Goal: Task Accomplishment & Management: Complete application form

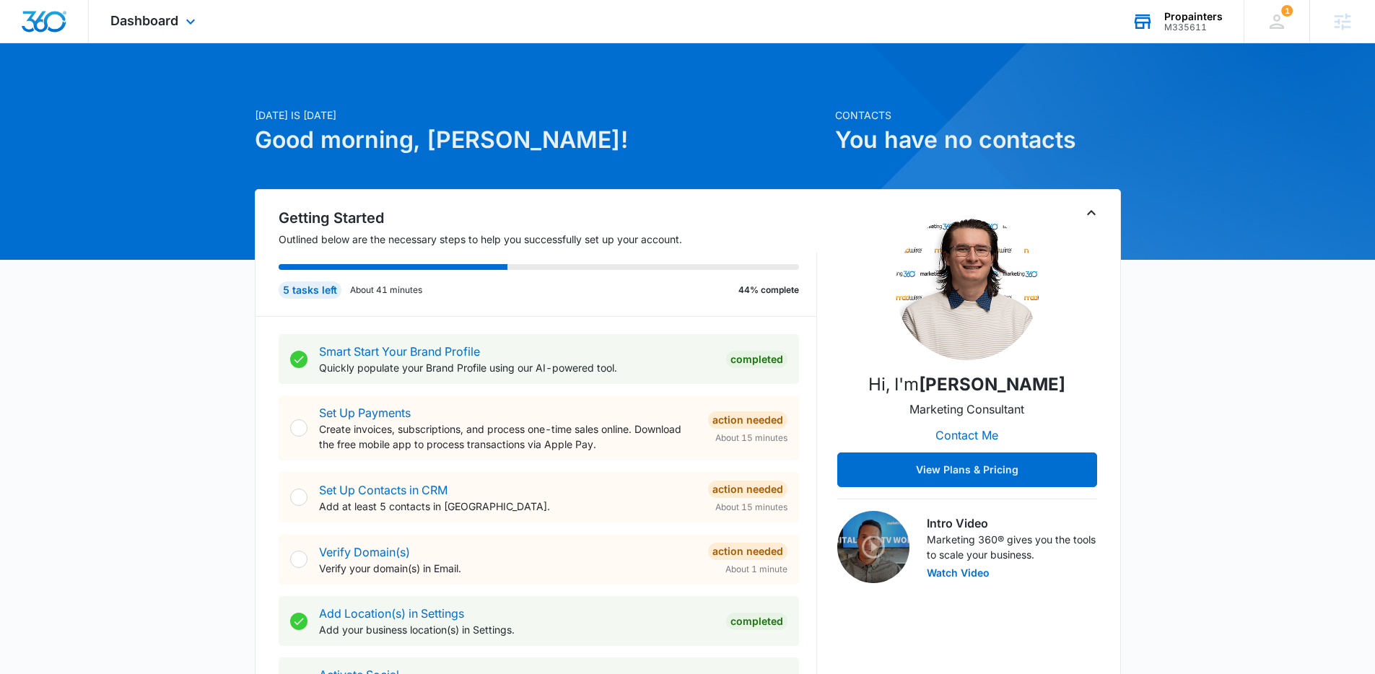
click at [1217, 11] on div "Propainters" at bounding box center [1193, 17] width 58 height 12
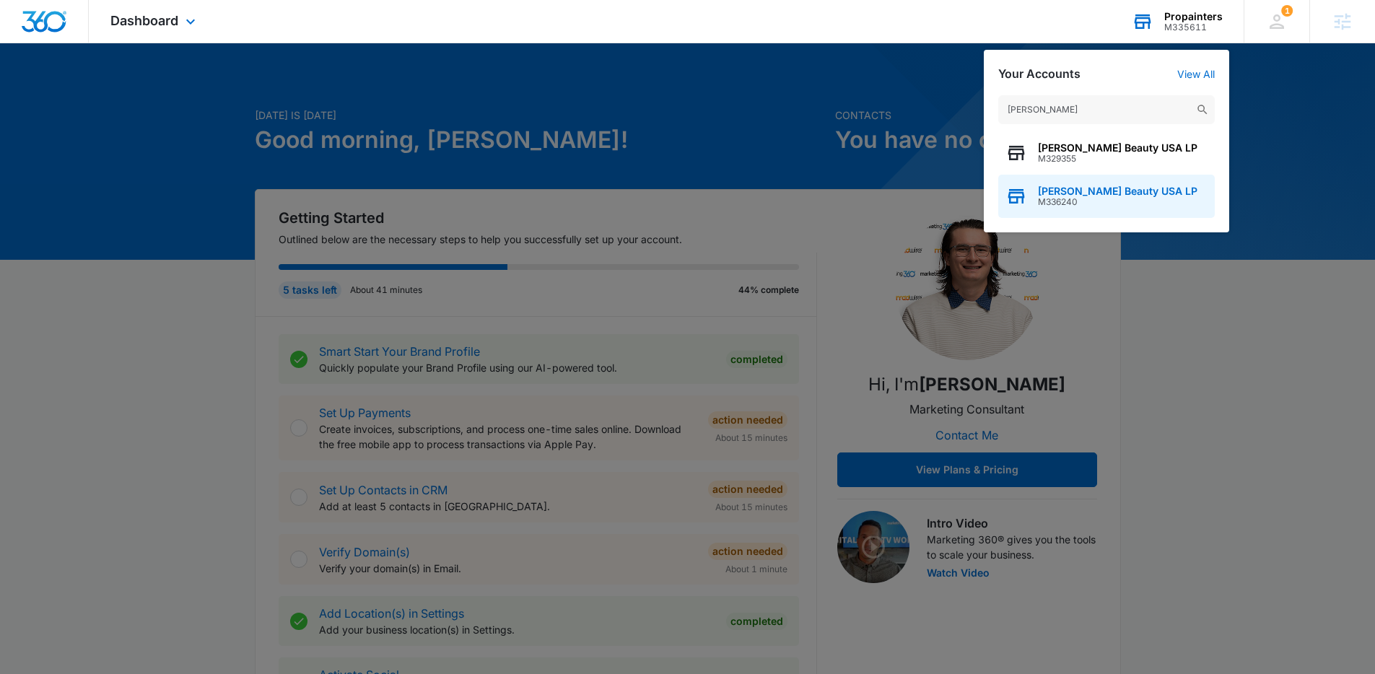
type input "[PERSON_NAME]"
click at [1114, 197] on span "M336240" at bounding box center [1117, 202] width 159 height 10
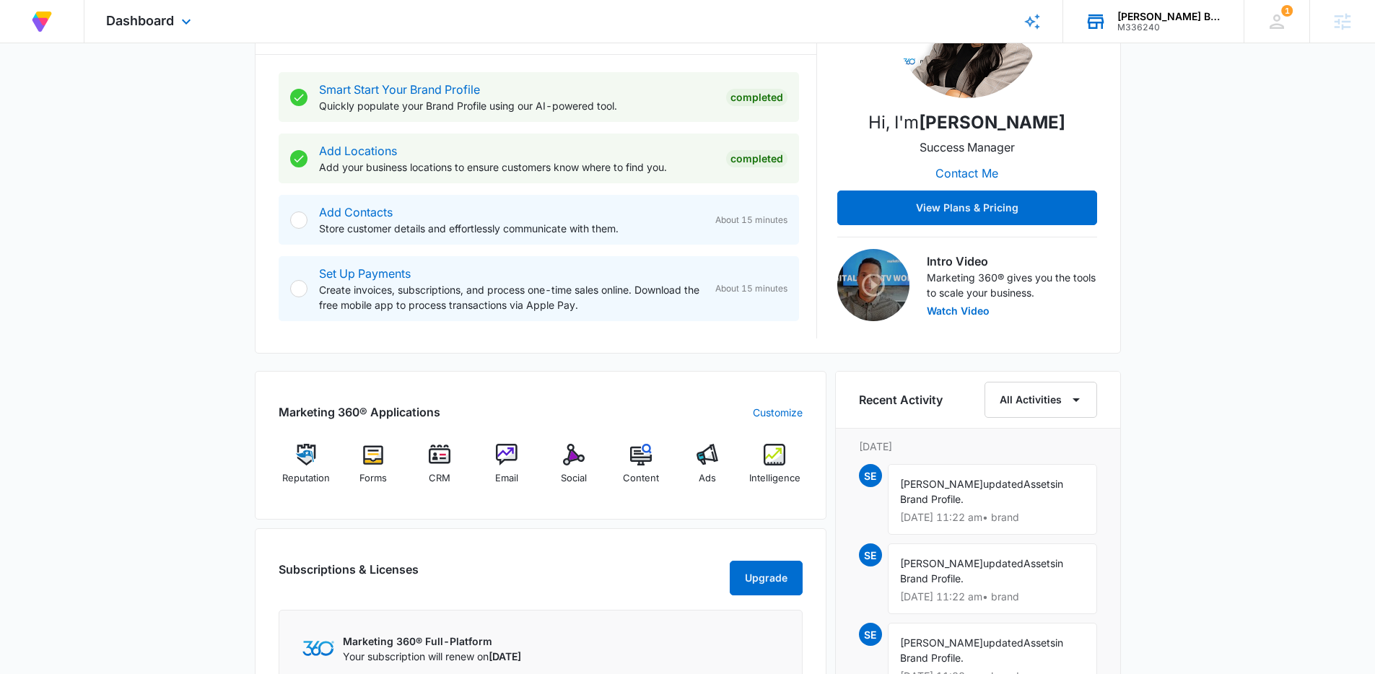
scroll to position [235, 0]
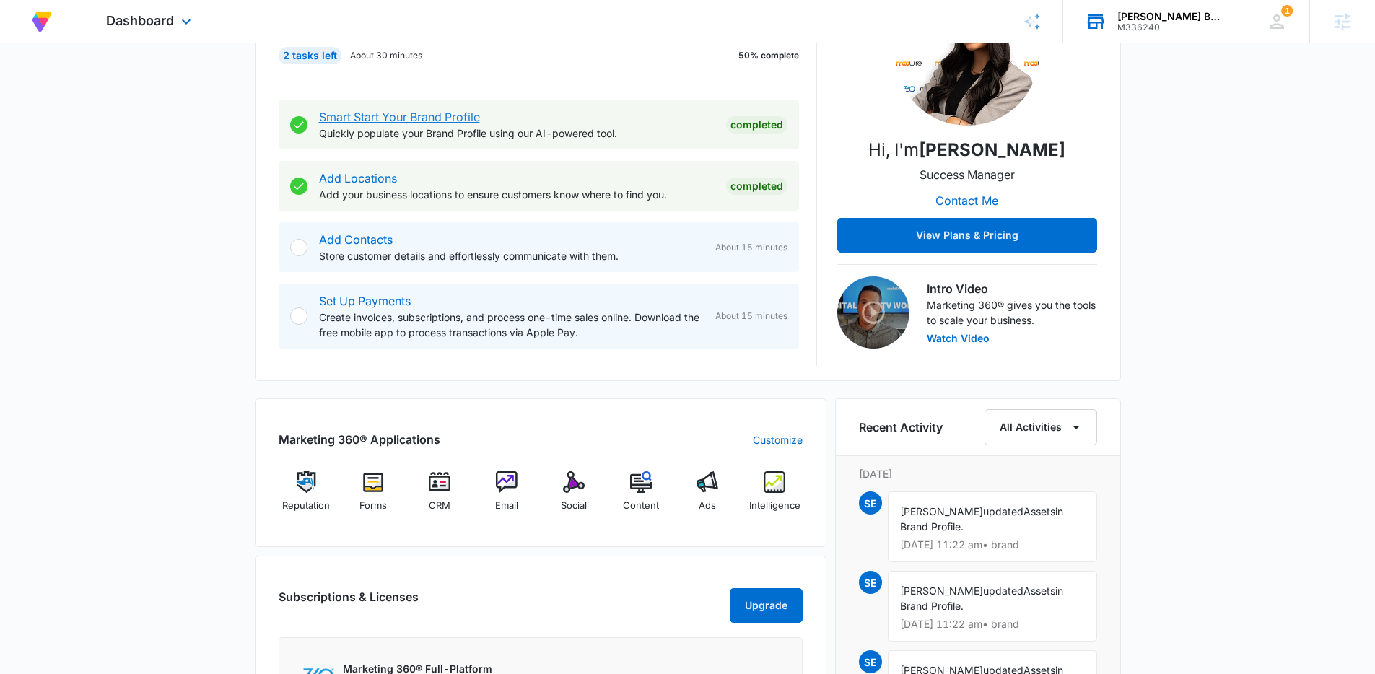
click at [385, 122] on link "Smart Start Your Brand Profile" at bounding box center [399, 117] width 161 height 14
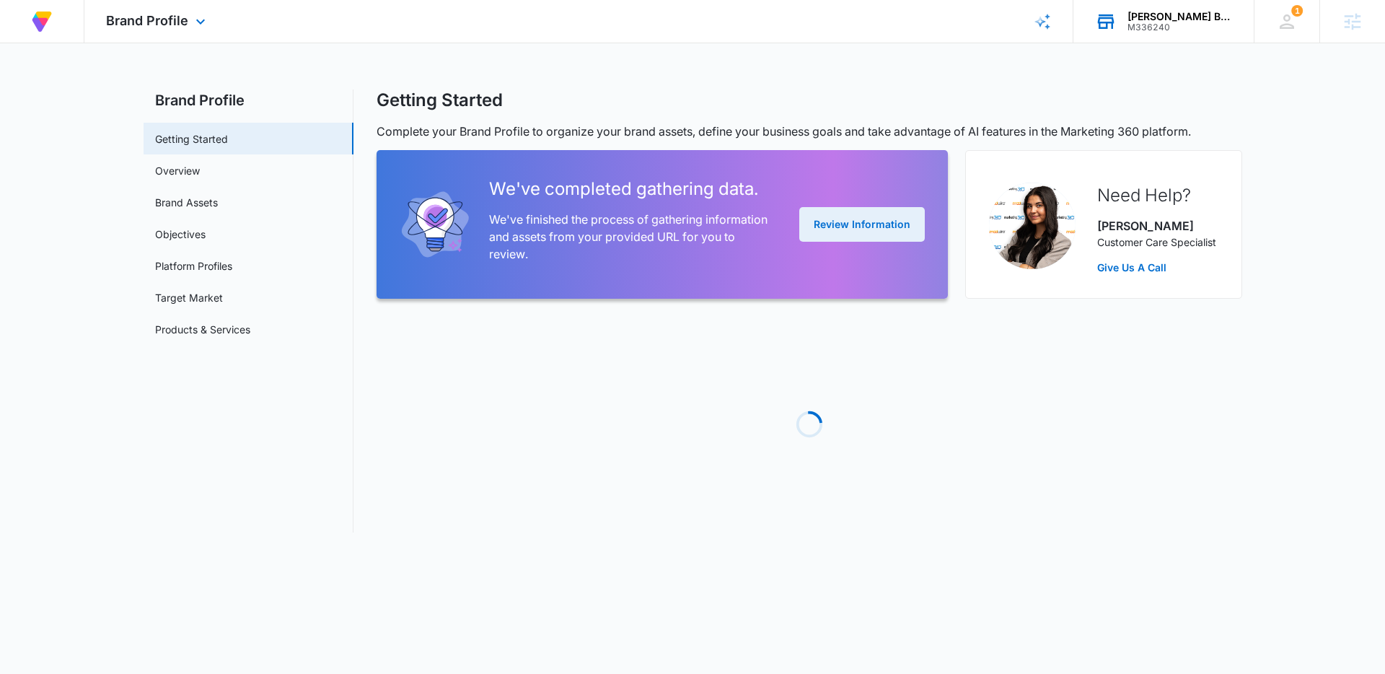
click at [842, 236] on button "Review Information" at bounding box center [862, 224] width 126 height 35
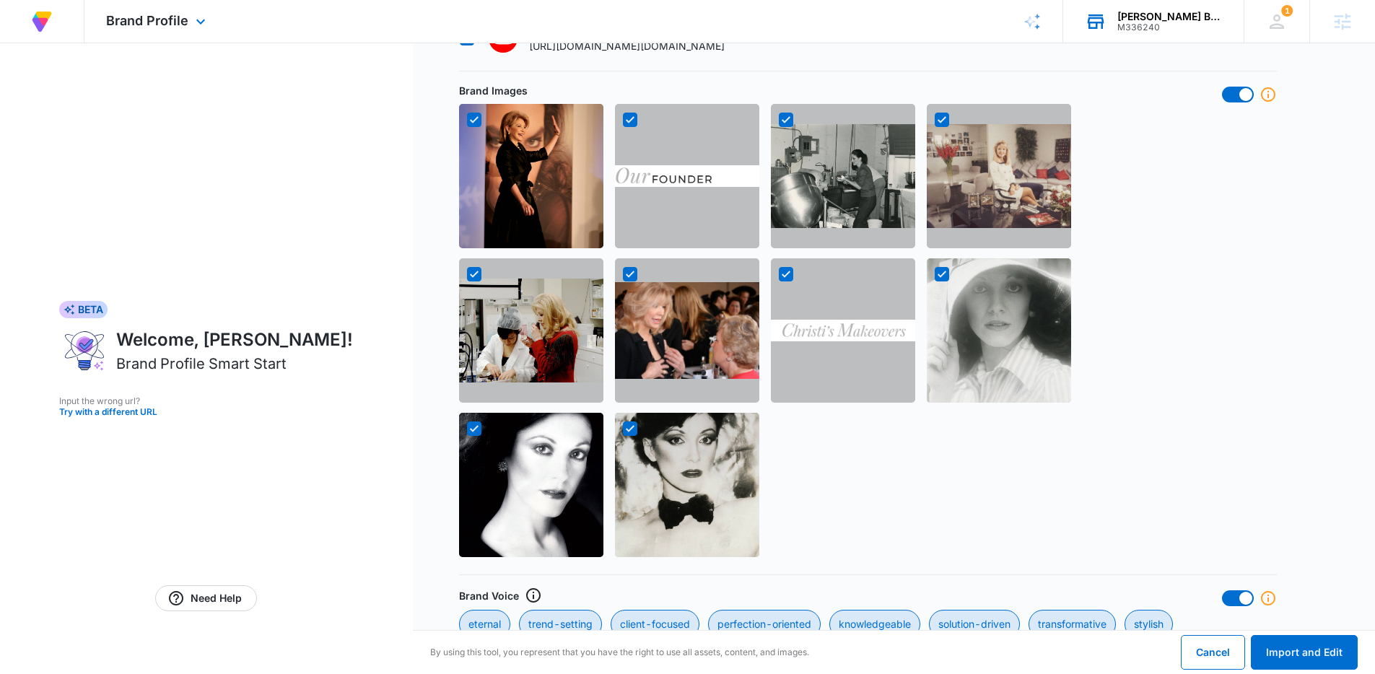
scroll to position [1305, 0]
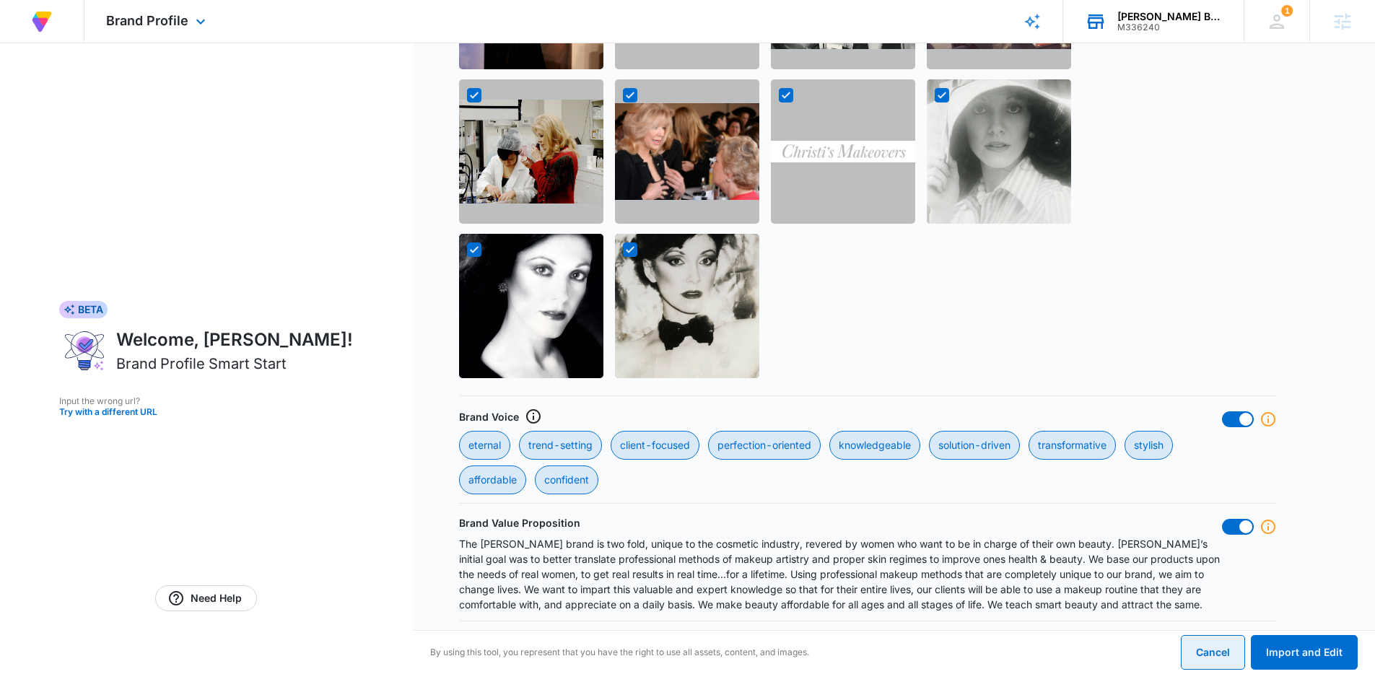
click at [1204, 649] on button "Cancel" at bounding box center [1212, 652] width 64 height 35
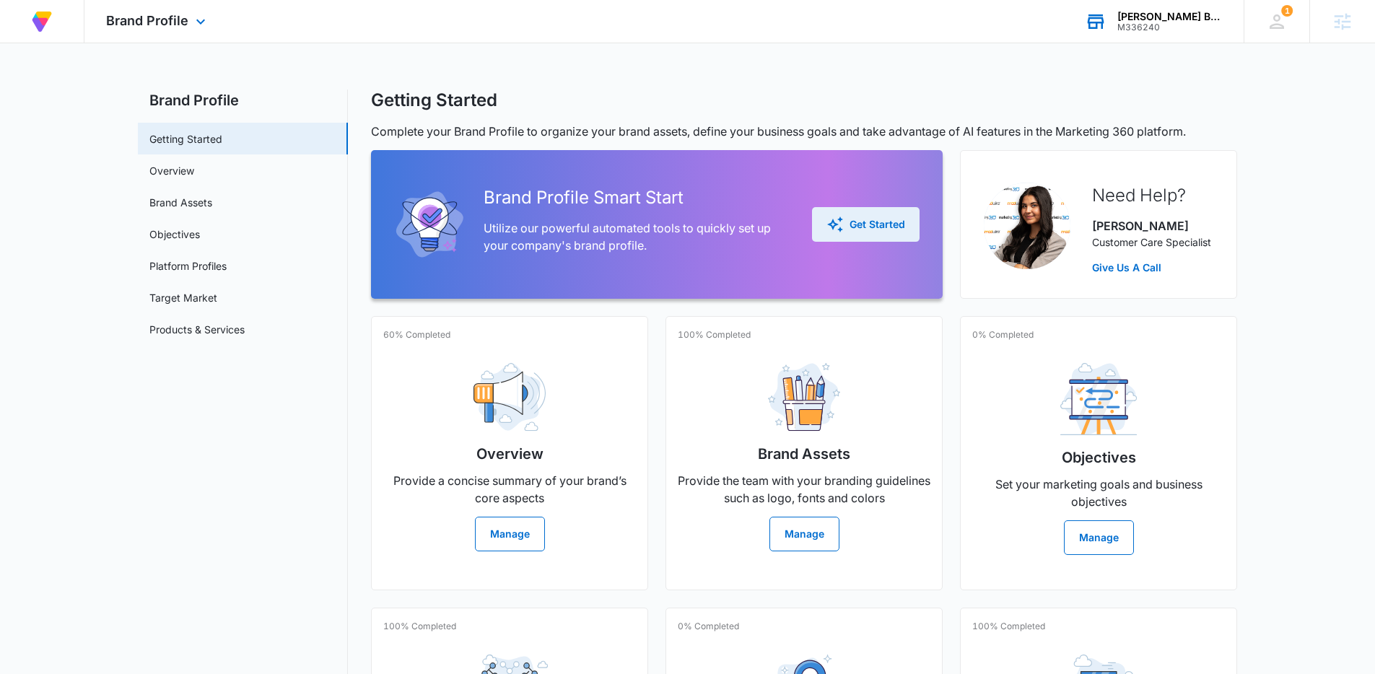
click at [882, 226] on div "Get Started" at bounding box center [865, 224] width 79 height 17
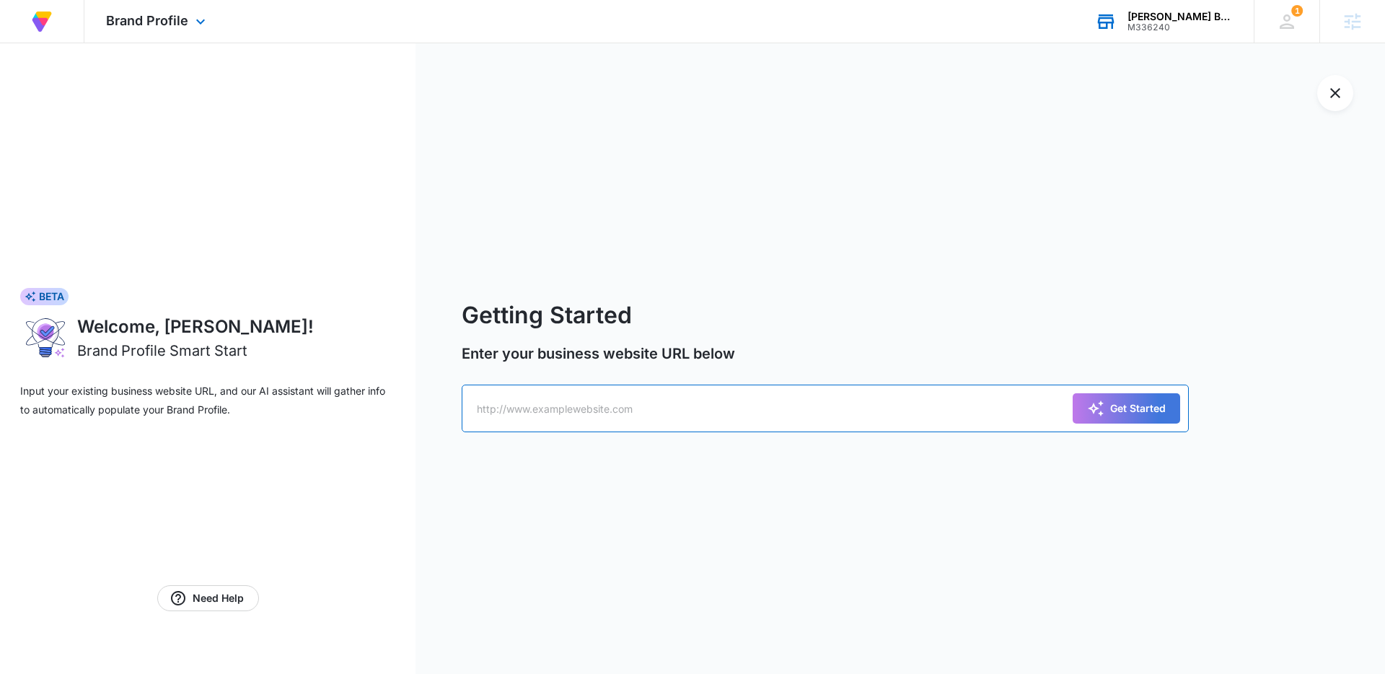
click at [576, 419] on input "text" at bounding box center [825, 409] width 727 height 48
paste input "[URL][DOMAIN_NAME]"
type input "[URL][DOMAIN_NAME]"
click at [1104, 422] on button "Get Started" at bounding box center [1127, 408] width 108 height 30
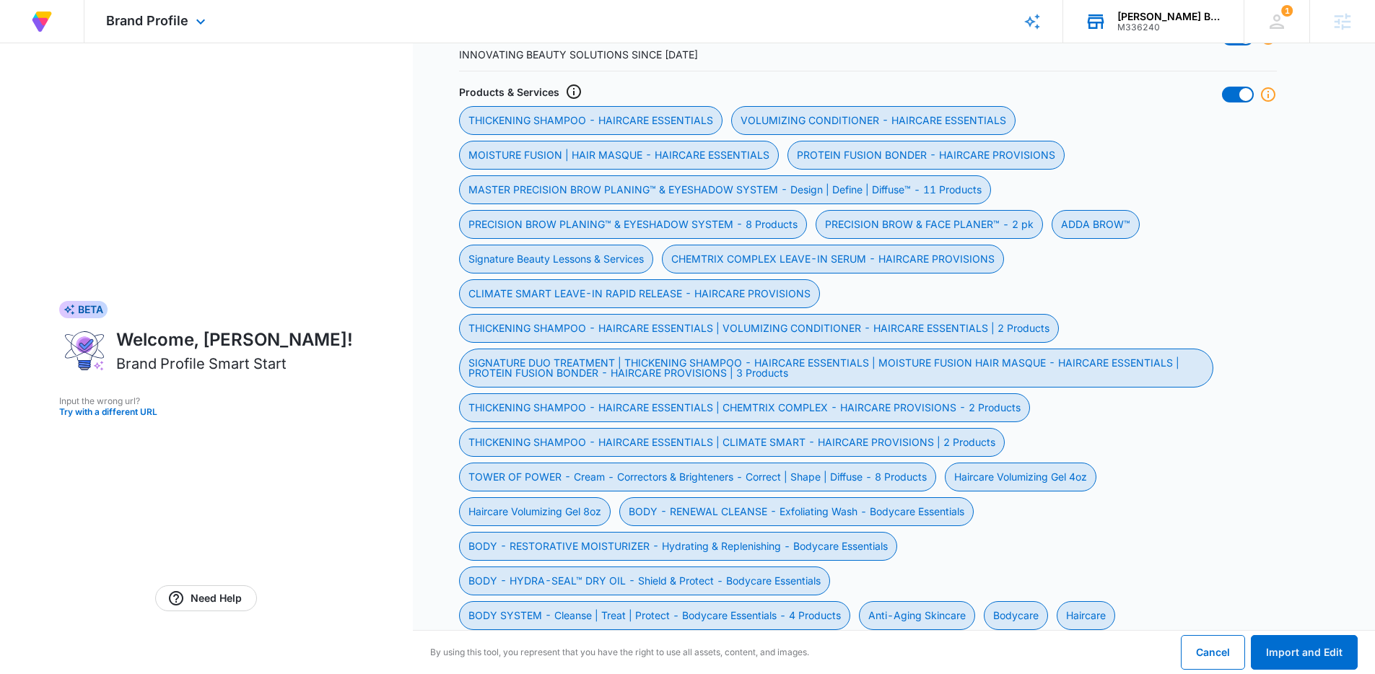
scroll to position [1492, 0]
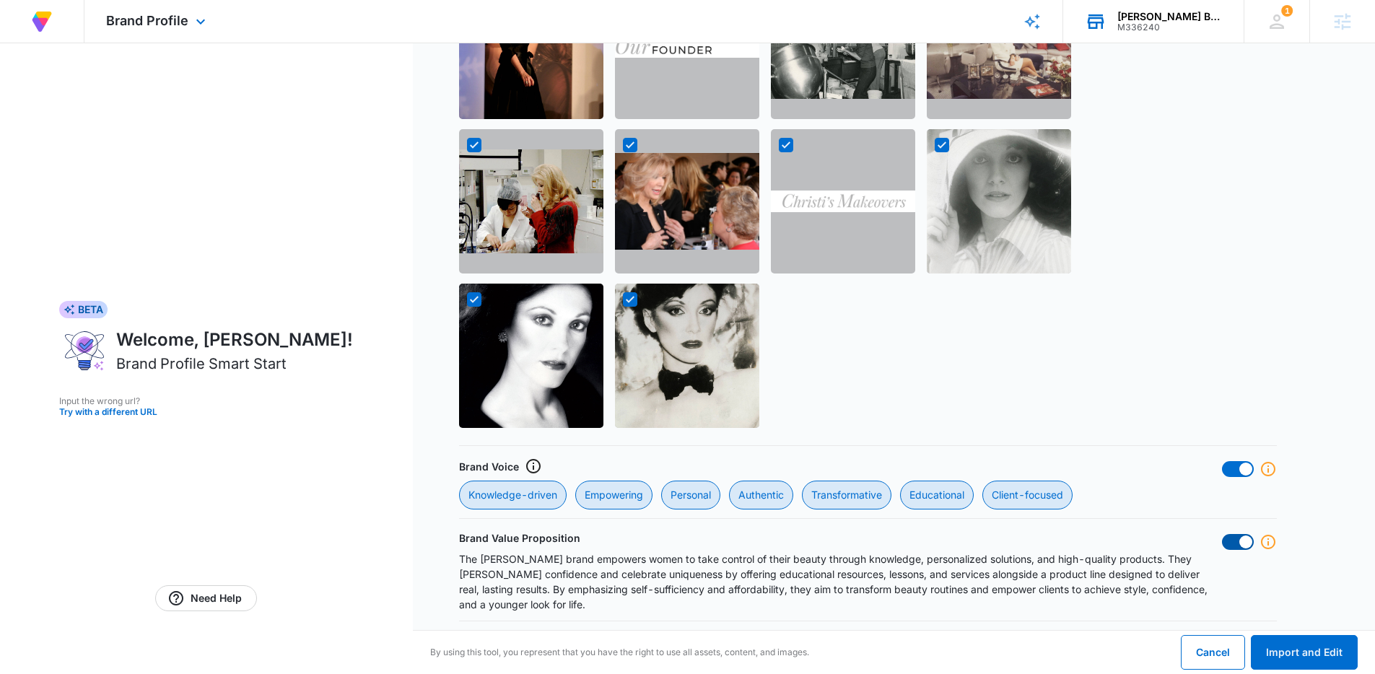
click at [1245, 540] on span at bounding box center [1245, 541] width 13 height 13
click at [1222, 534] on input "checkbox" at bounding box center [1221, 533] width 1 height 1
checkbox input "false"
click at [1240, 468] on span at bounding box center [1245, 469] width 13 height 13
click at [1222, 461] on input "checkbox" at bounding box center [1221, 460] width 1 height 1
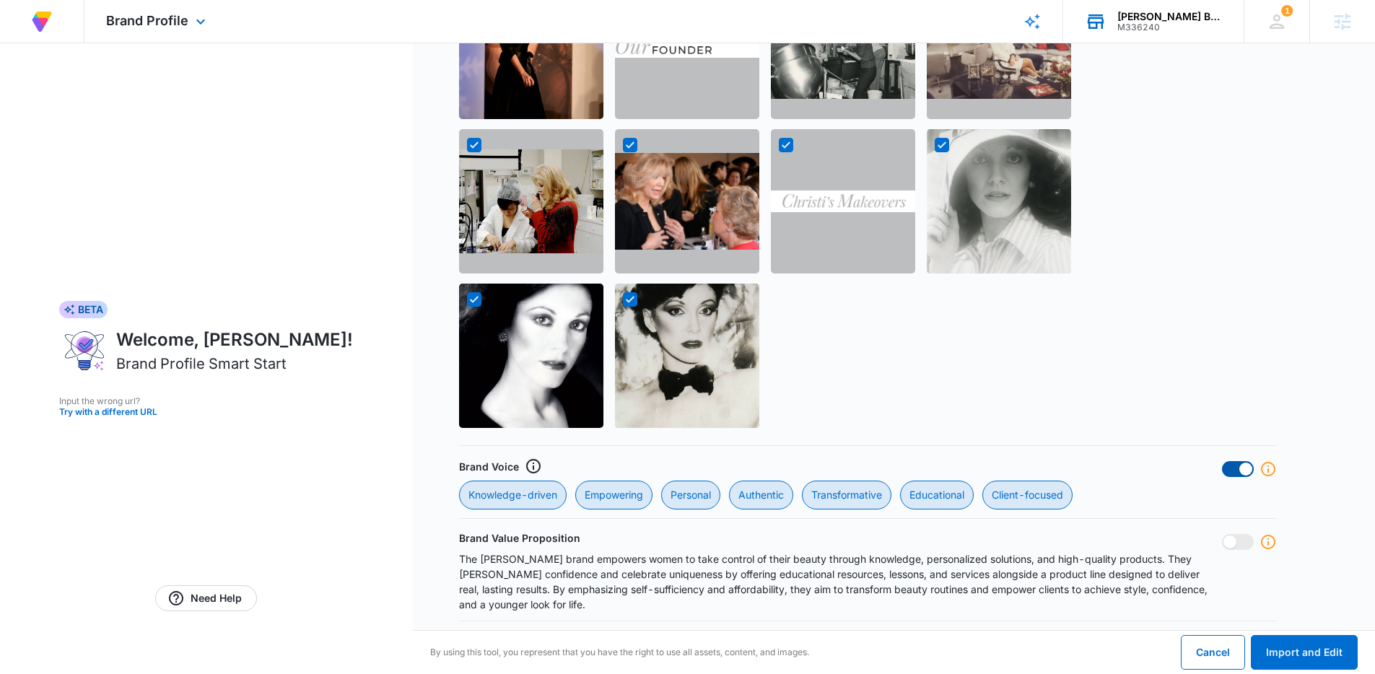
checkbox input "false"
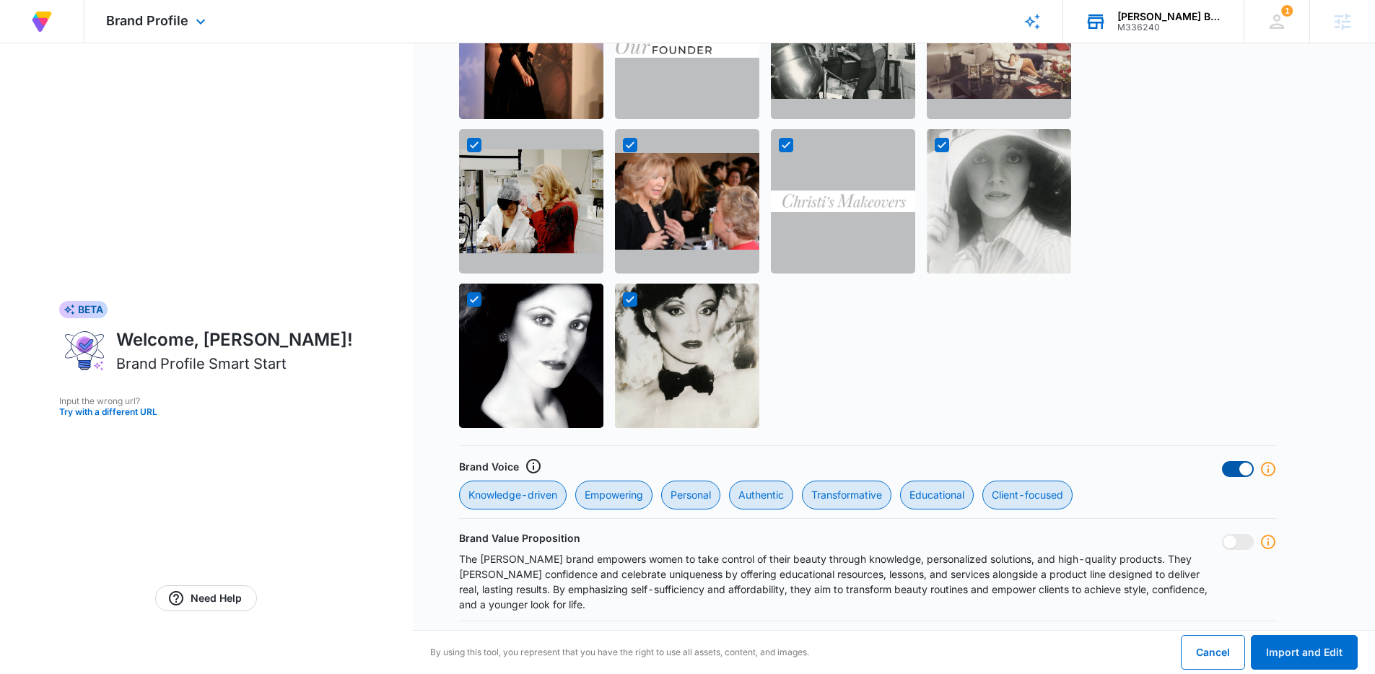
checkbox input "false"
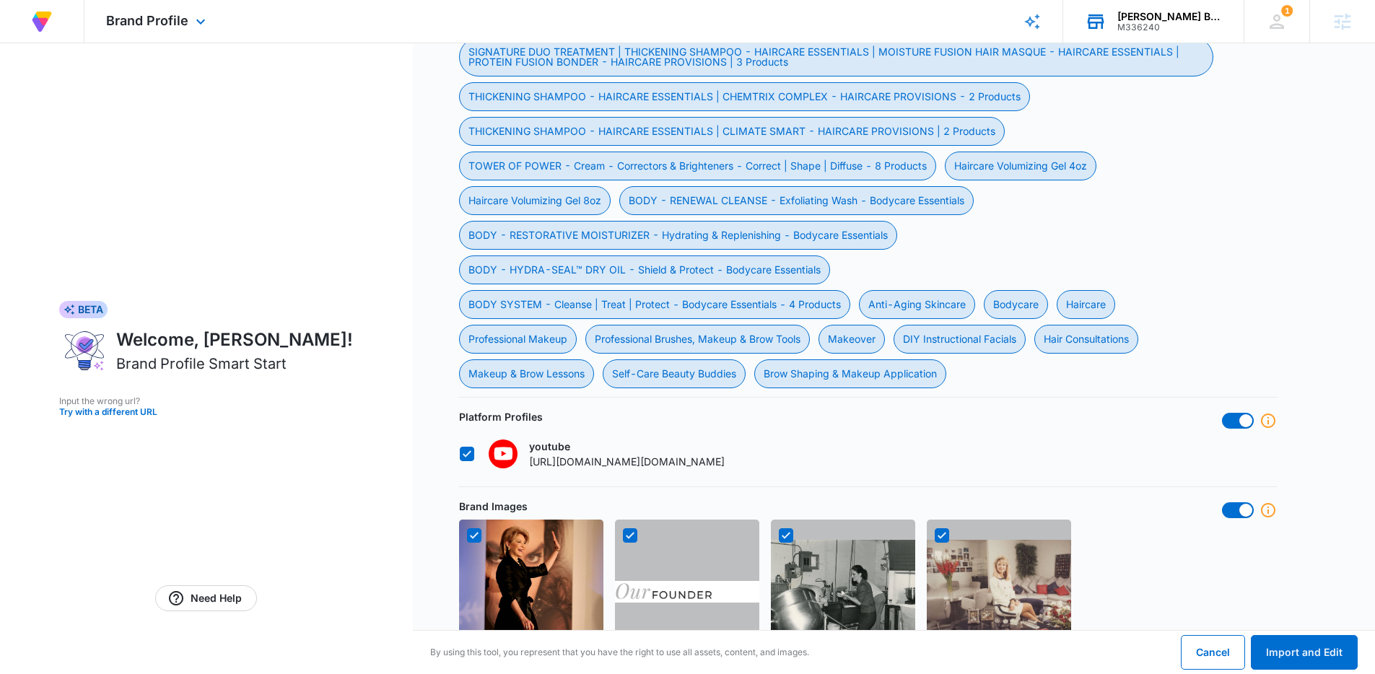
scroll to position [945, 0]
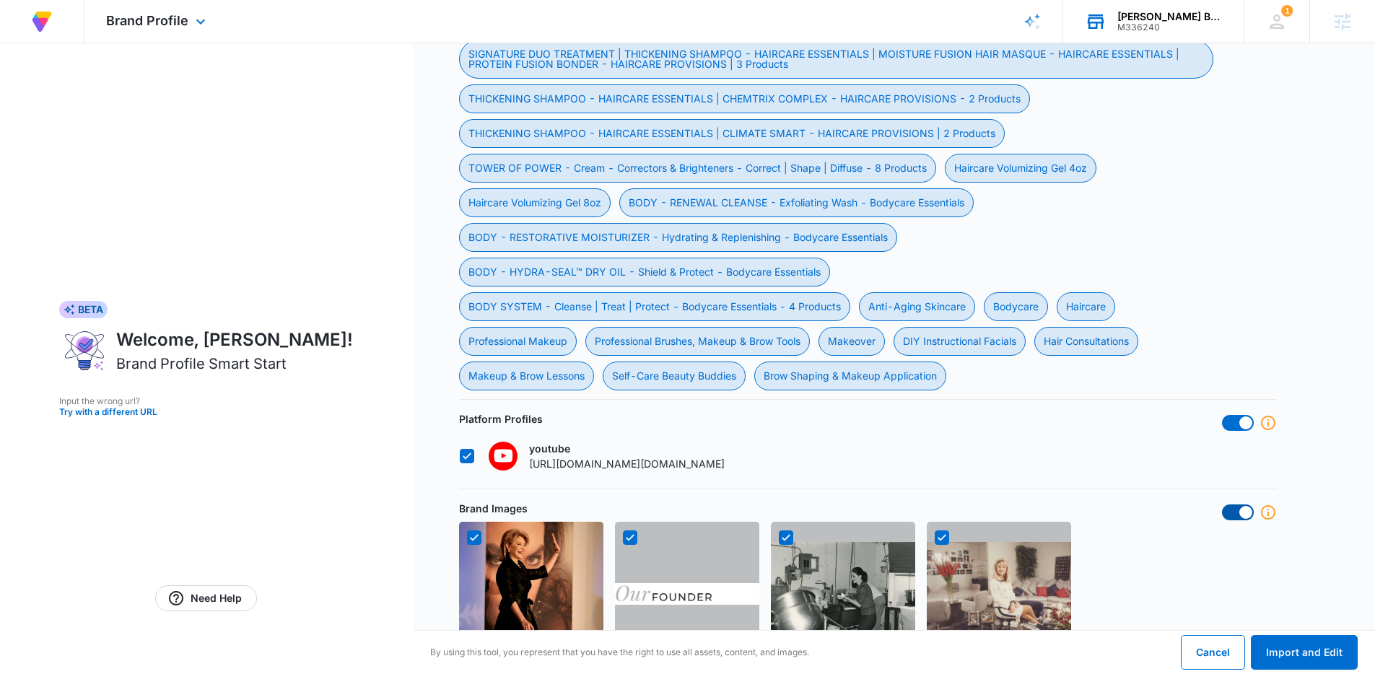
click at [1241, 512] on span at bounding box center [1245, 512] width 13 height 13
click at [1222, 504] on input "checkbox" at bounding box center [1221, 504] width 1 height 1
checkbox input "false"
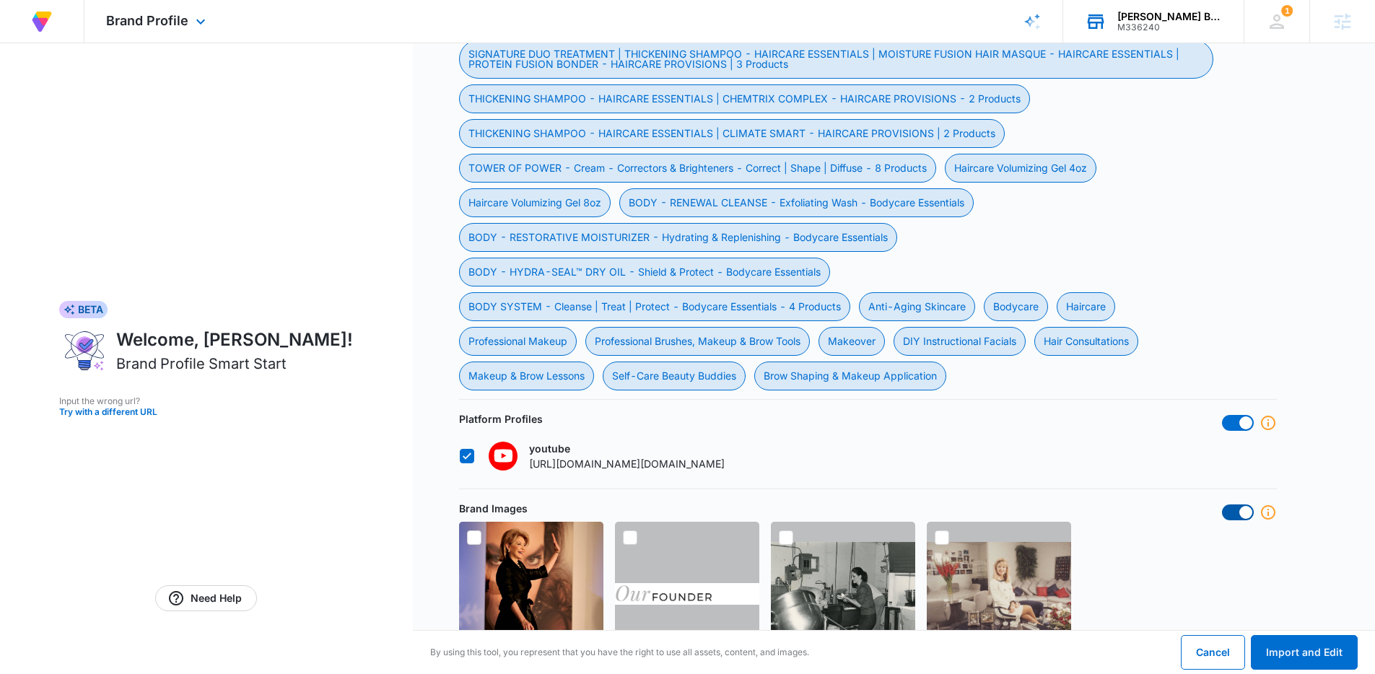
checkbox input "false"
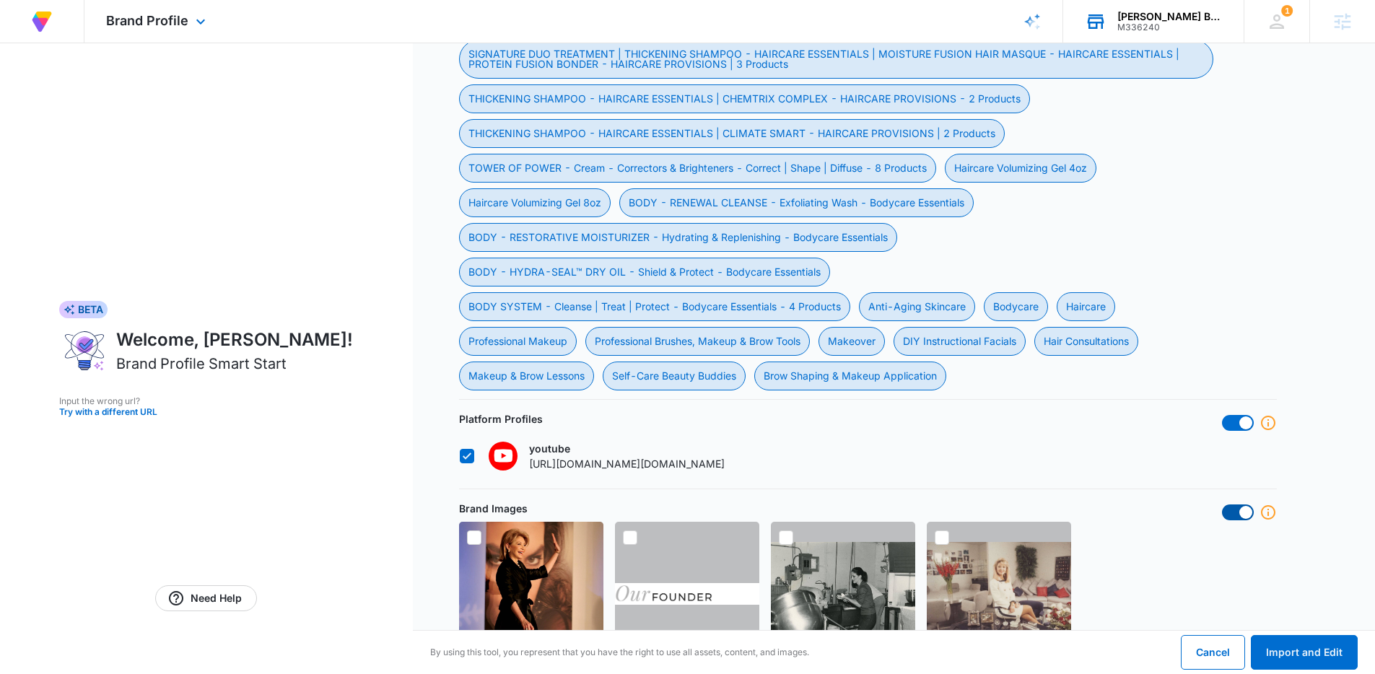
checkbox input "false"
click at [1236, 421] on span at bounding box center [1238, 423] width 32 height 16
click at [1222, 415] on input "checkbox" at bounding box center [1221, 414] width 1 height 1
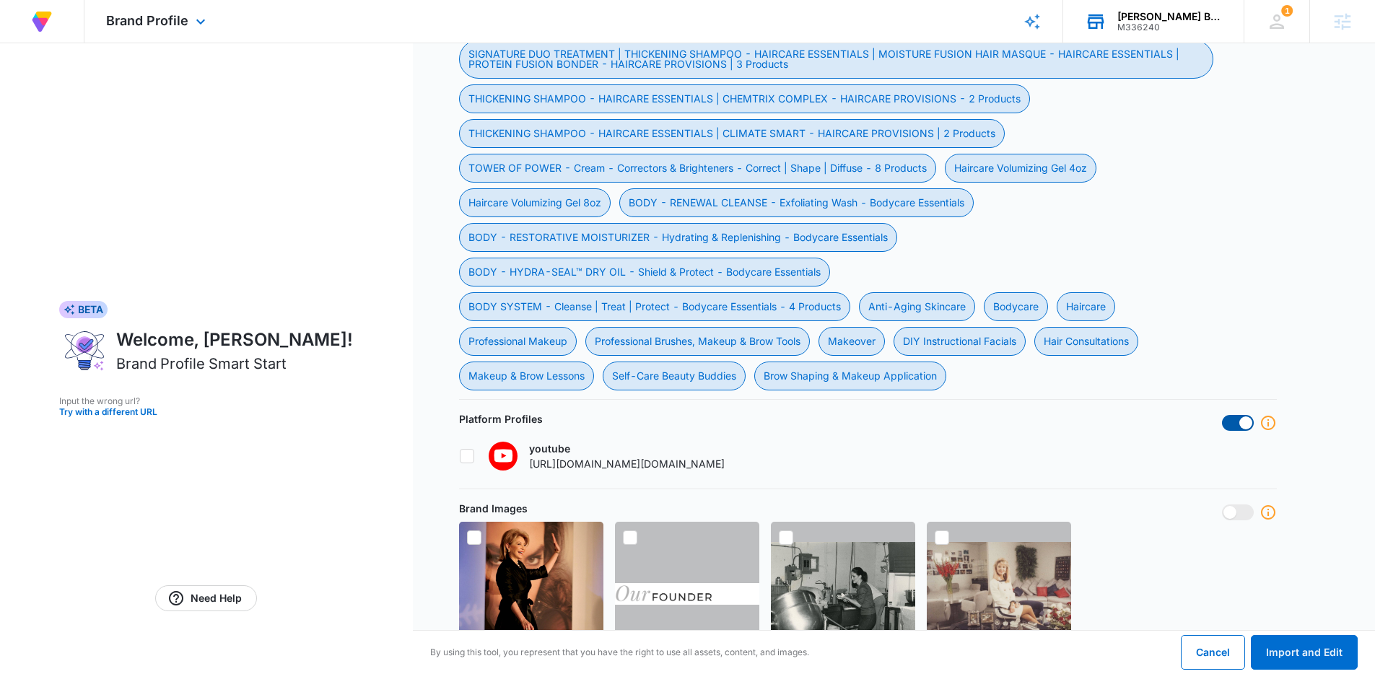
checkbox input "false"
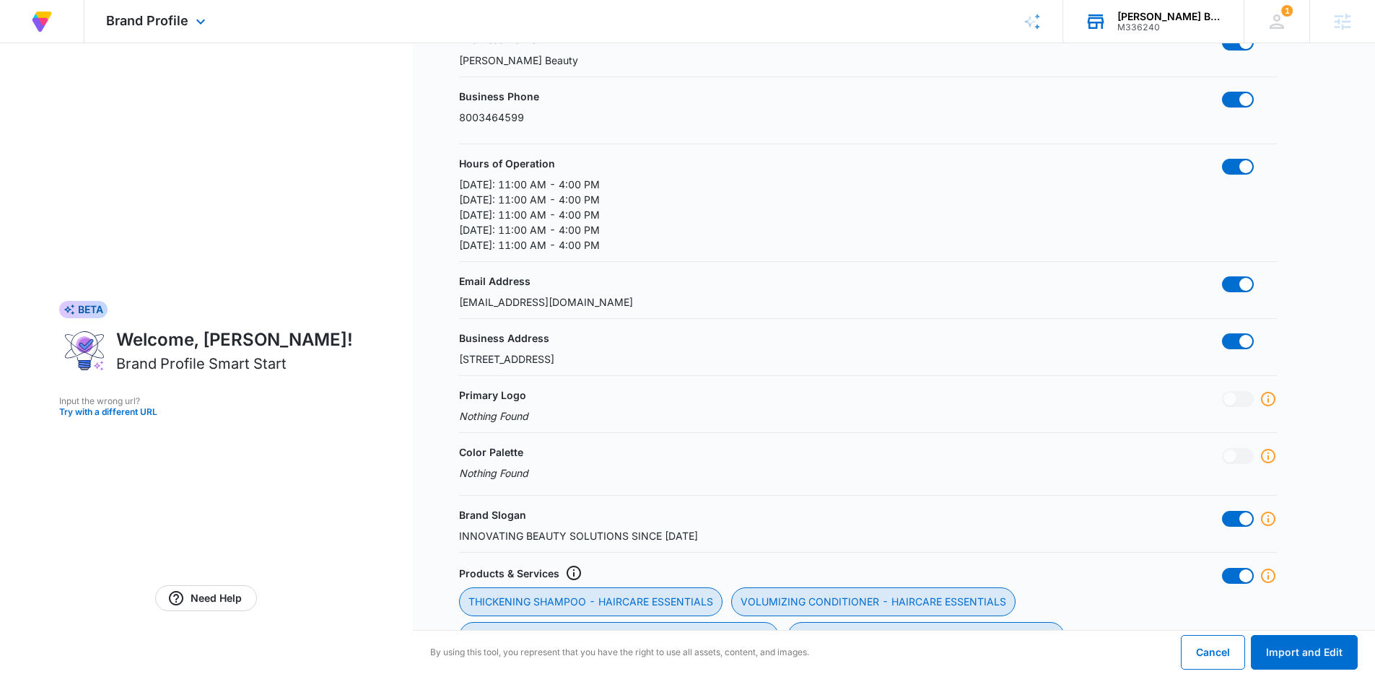
scroll to position [121, 0]
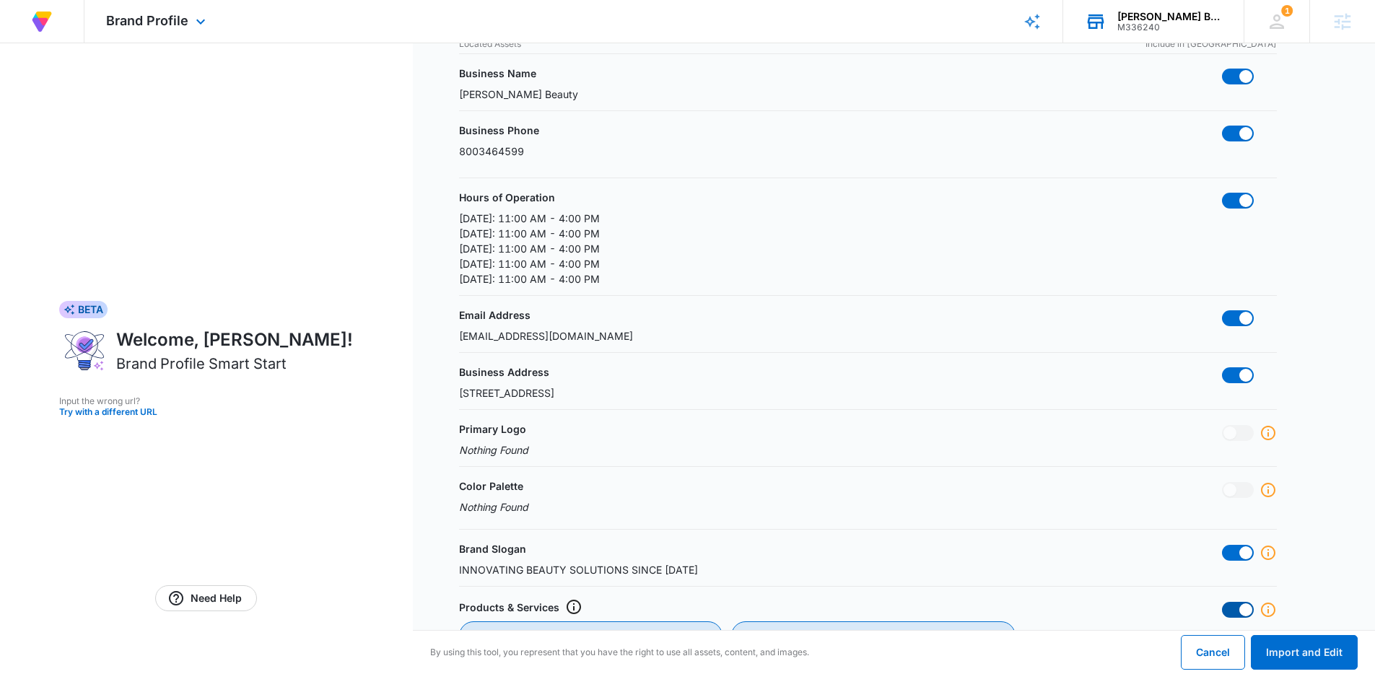
click at [1232, 615] on span at bounding box center [1238, 610] width 32 height 16
click at [1222, 602] on input "checkbox" at bounding box center [1221, 601] width 1 height 1
checkbox input "false"
checkbox ESSENTIALS "false"
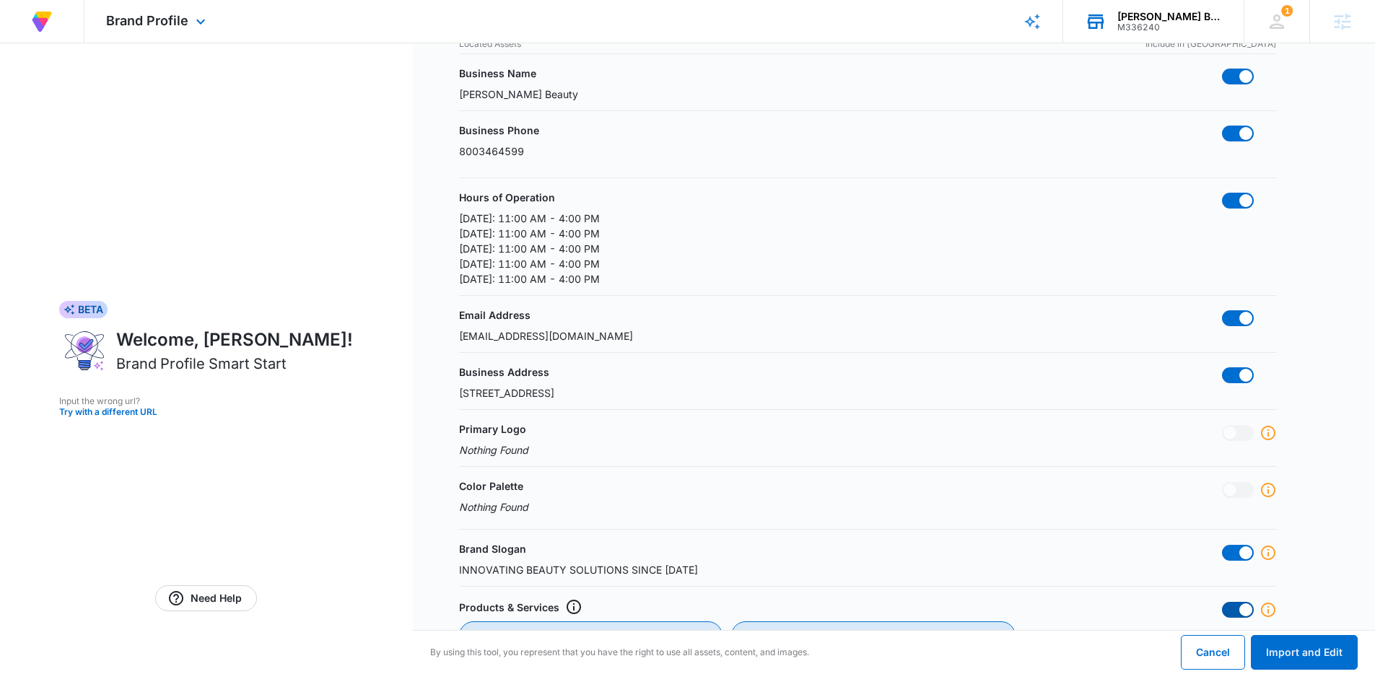
checkbox ESSENTIALS "false"
checkbox PROVISIONS "false"
checkbox Products "false"
checkbox pk "false"
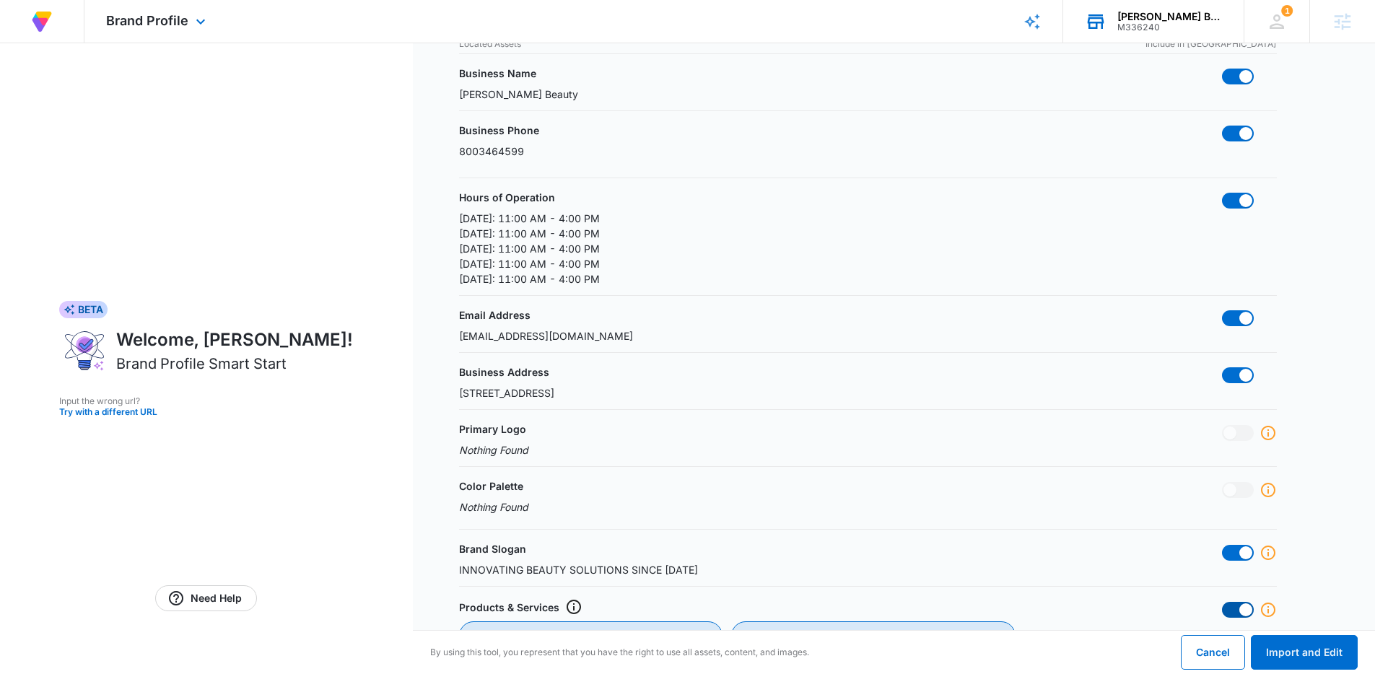
checkbox BROW™ "false"
checkbox Services "false"
checkbox PROVISIONS "false"
checkbox Products "false"
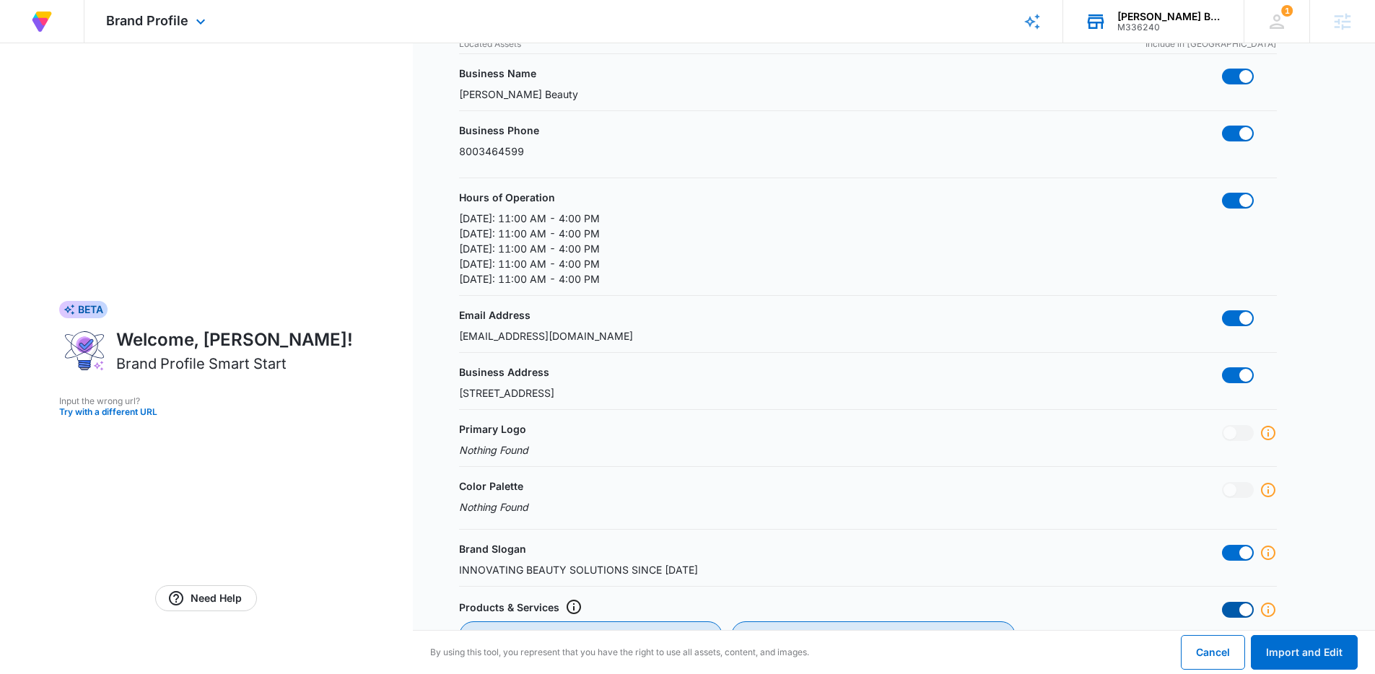
checkbox Products "false"
checkbox 4oz "false"
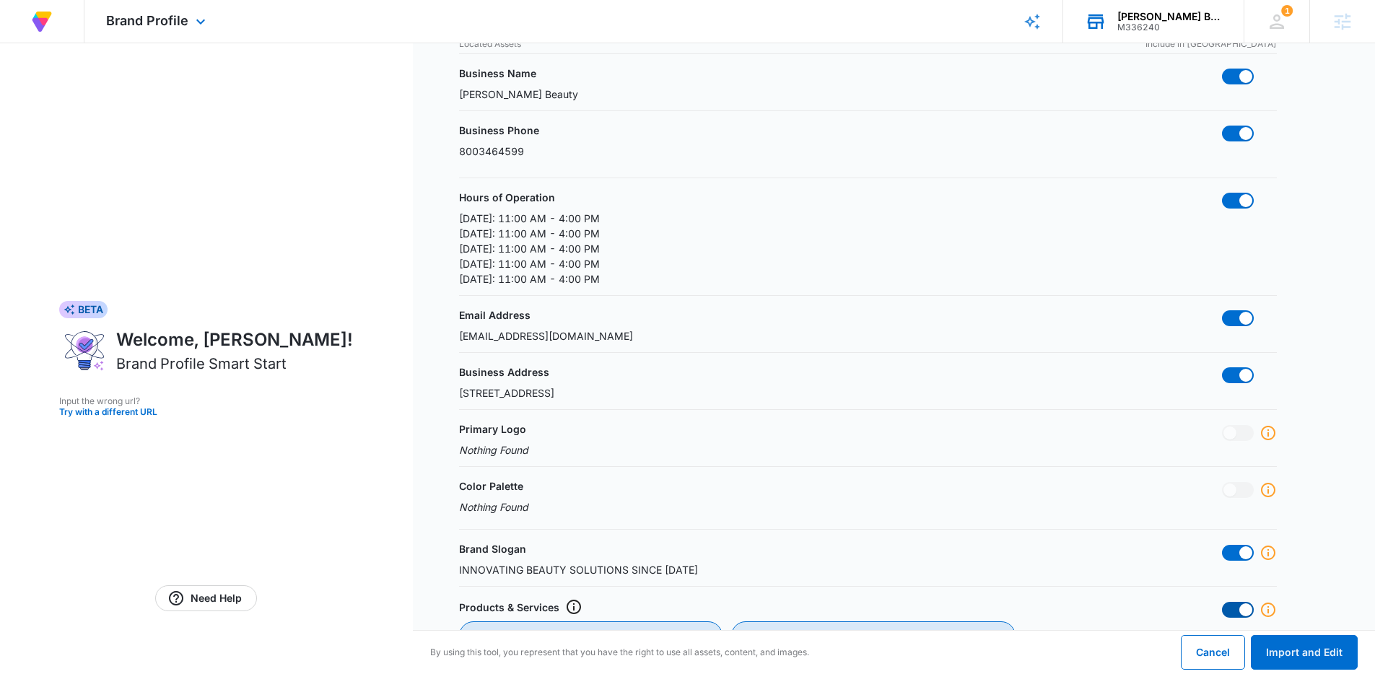
checkbox 8oz "false"
checkbox Essentials "false"
checkbox Products "false"
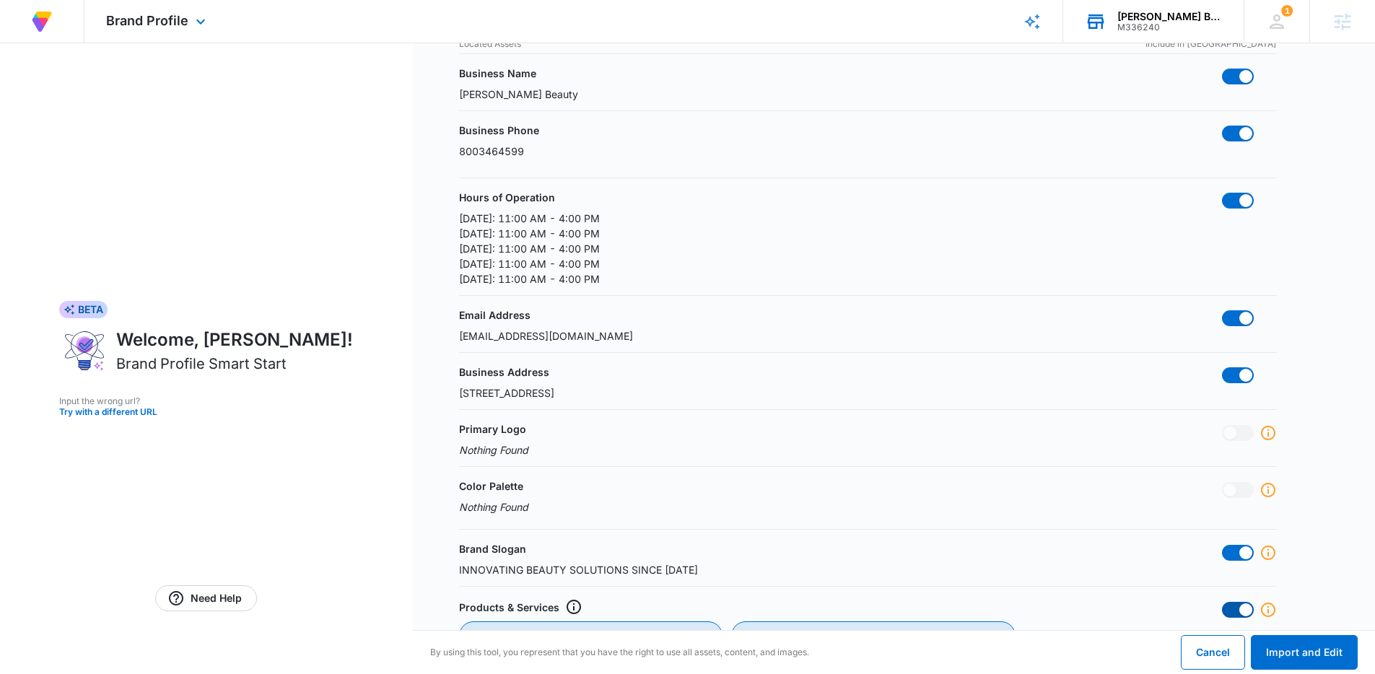
checkbox Skincare "false"
checkbox input "false"
checkbox Makeup "false"
checkbox Tools "false"
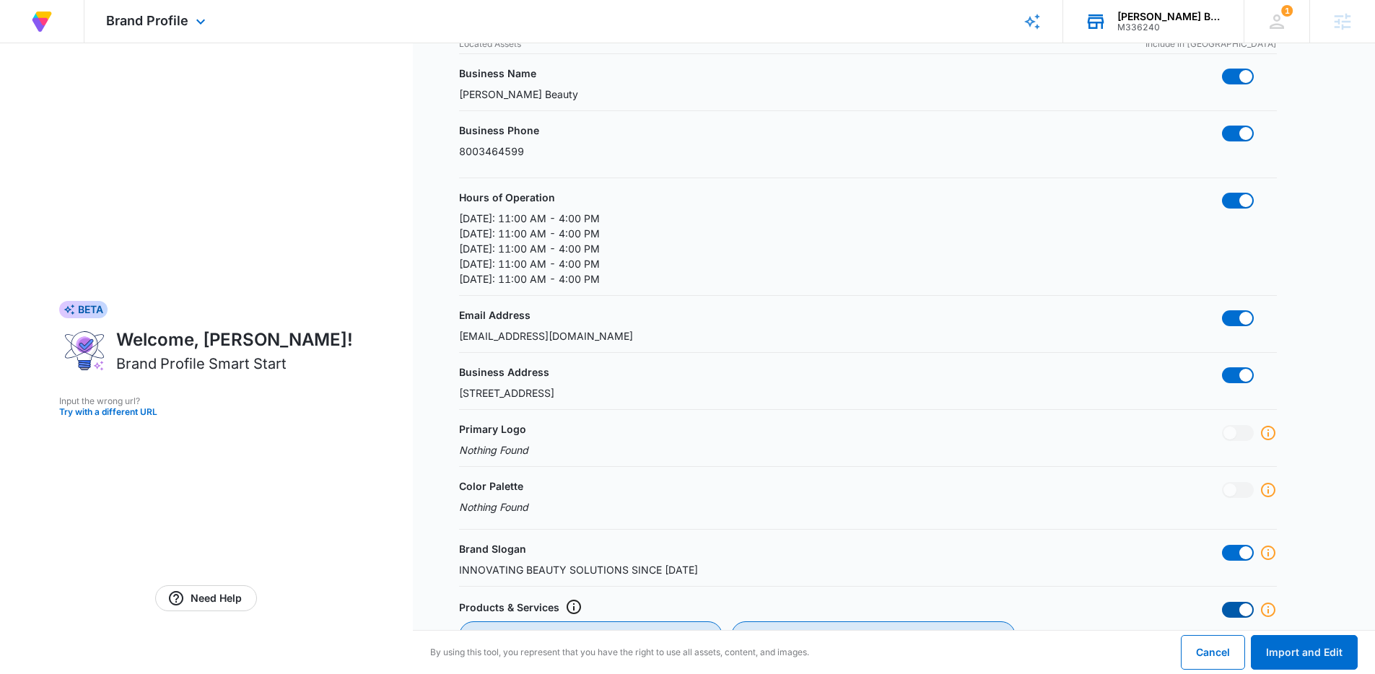
checkbox input "false"
checkbox Facials "false"
checkbox Consultations "false"
checkbox Lessons "false"
checkbox Buddies "false"
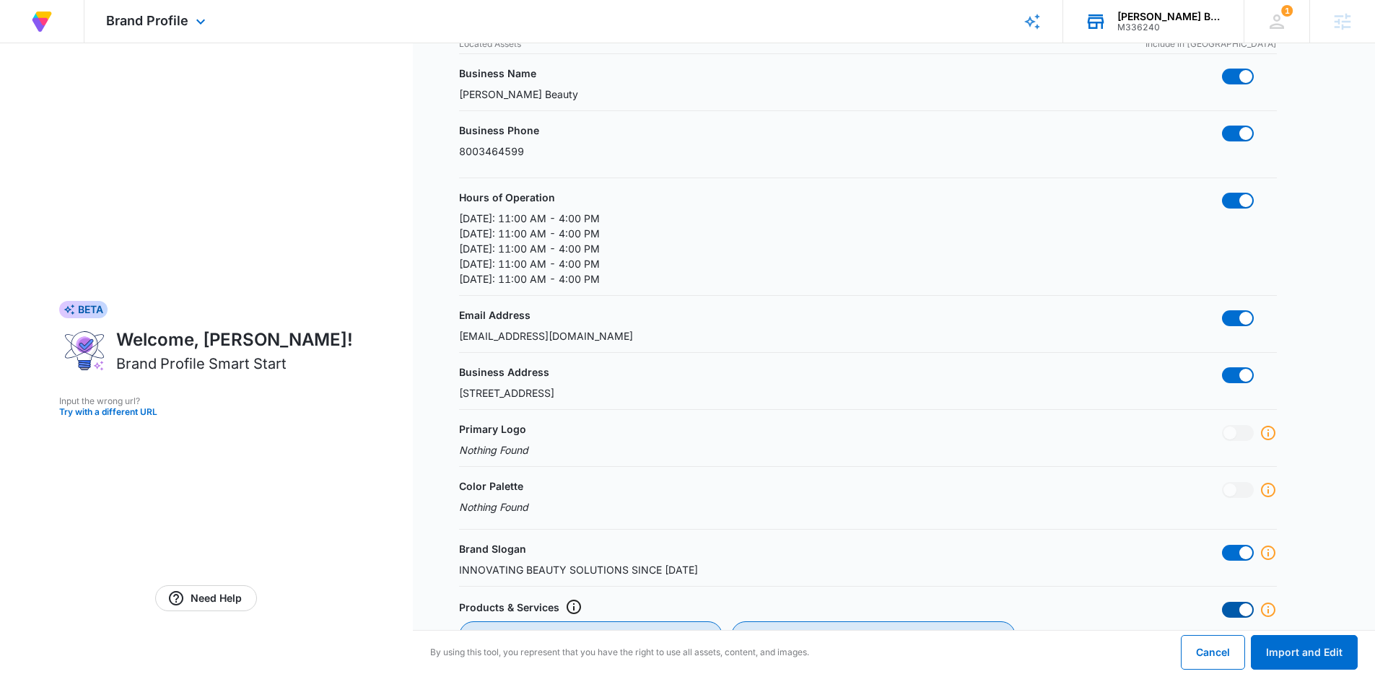
checkbox Application "false"
click at [1235, 558] on span at bounding box center [1238, 553] width 32 height 16
click at [1222, 545] on input "checkbox" at bounding box center [1221, 544] width 1 height 1
checkbox input "false"
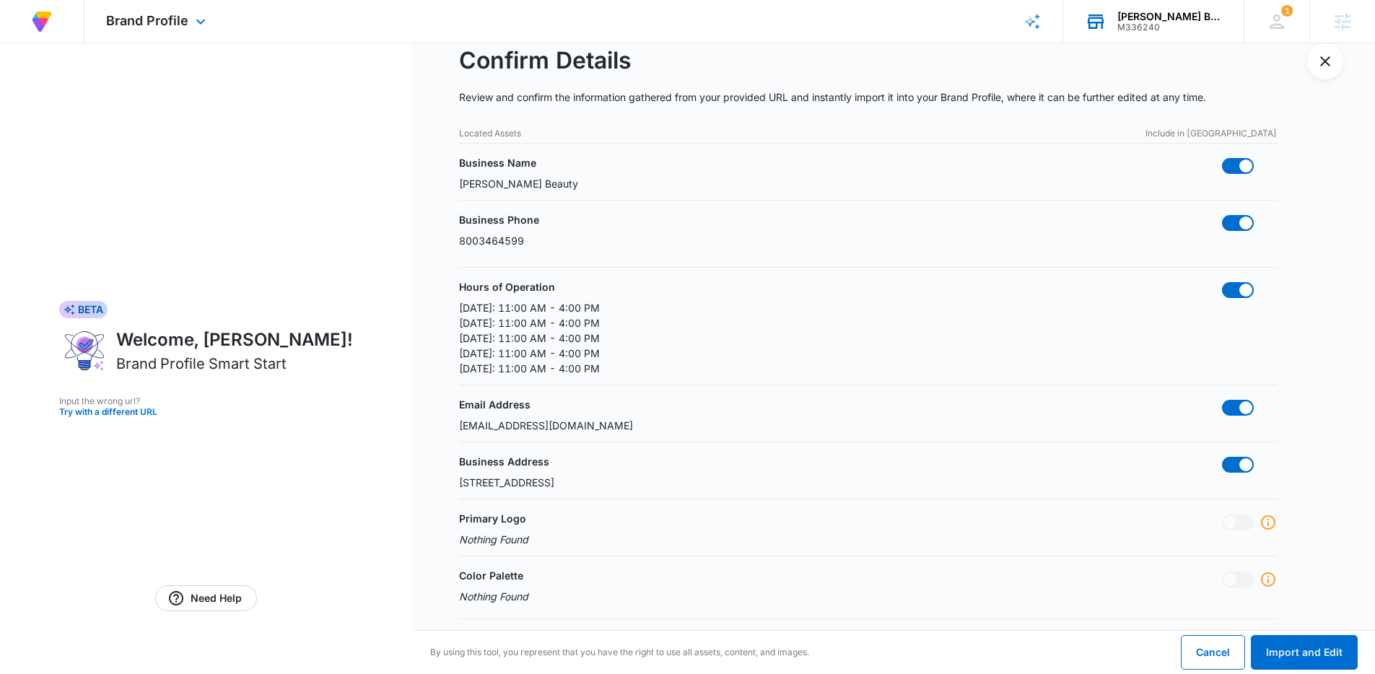
scroll to position [0, 0]
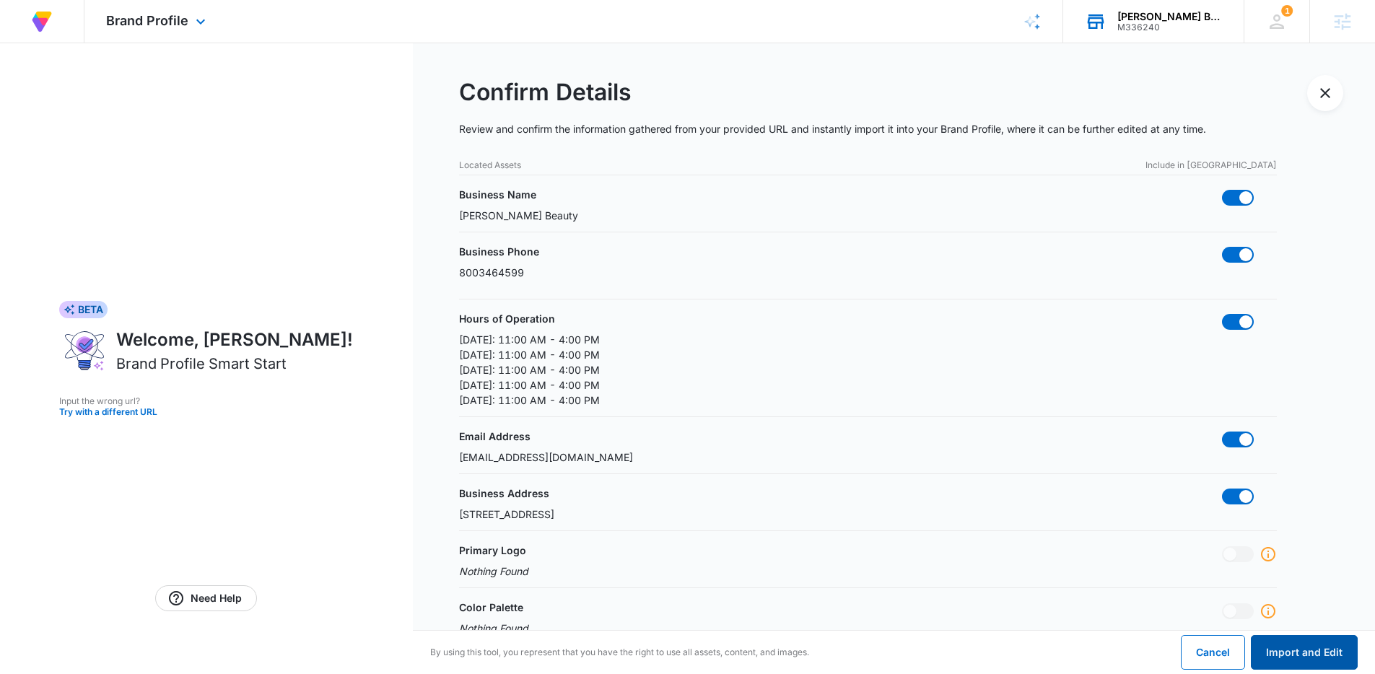
click at [1288, 647] on button "Import and Edit" at bounding box center [1303, 652] width 107 height 35
